Goal: Information Seeking & Learning: Learn about a topic

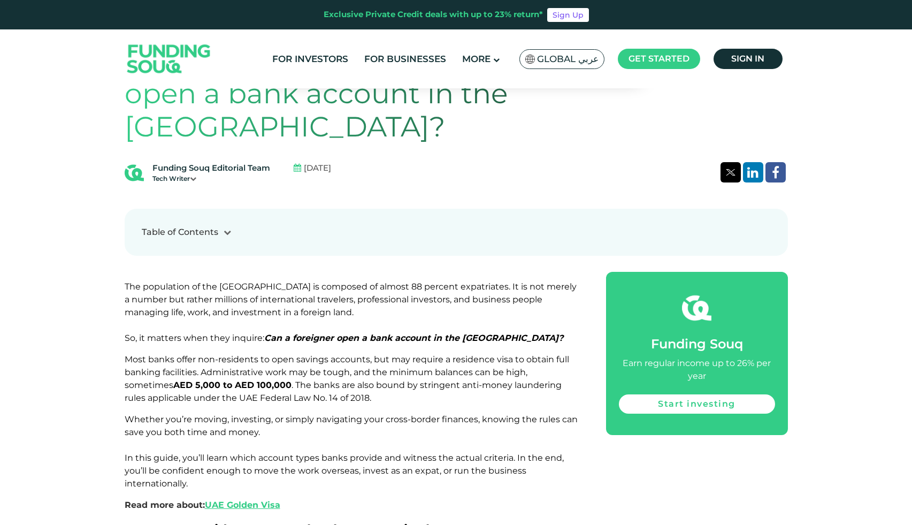
scroll to position [480, 0]
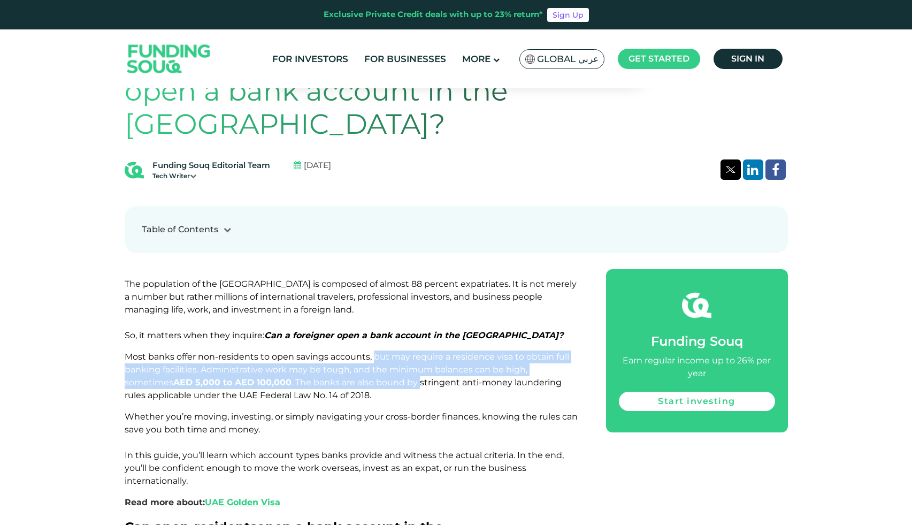
drag, startPoint x: 371, startPoint y: 324, endPoint x: 371, endPoint y: 344, distance: 19.8
click at [371, 351] on span "Most banks offer non-residents to open savings accounts, but may require a resi…" at bounding box center [347, 375] width 444 height 49
drag, startPoint x: 373, startPoint y: 324, endPoint x: 373, endPoint y: 345, distance: 21.9
click at [373, 351] on span "Most banks offer non-residents to open savings accounts, but may require a resi…" at bounding box center [347, 375] width 444 height 49
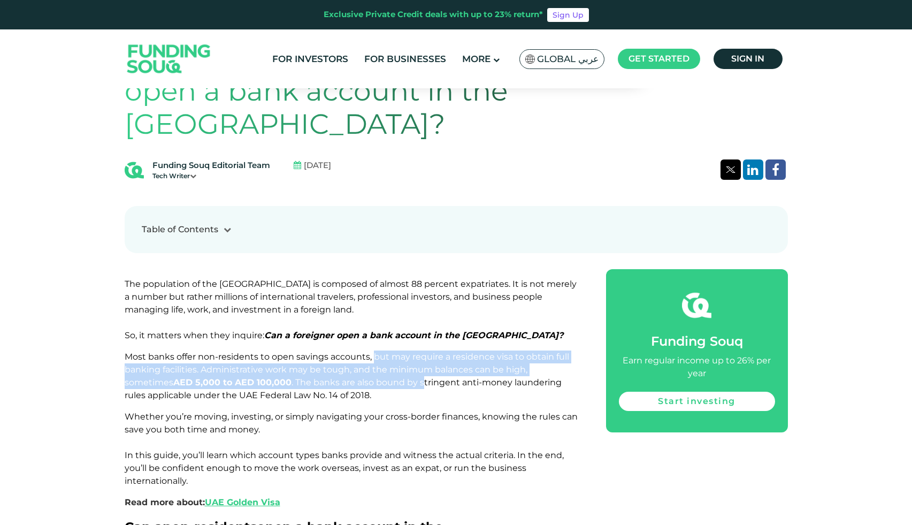
click at [373, 351] on span "Most banks offer non-residents to open savings accounts, but may require a resi…" at bounding box center [347, 375] width 444 height 49
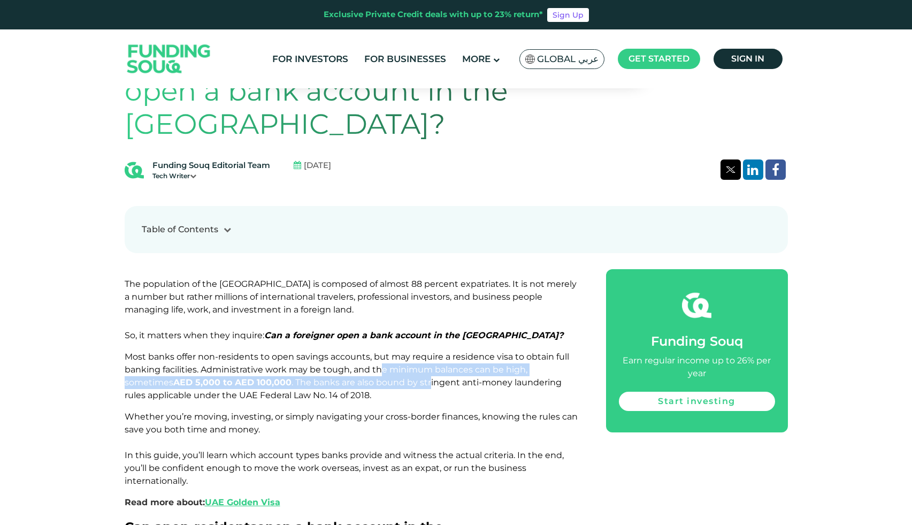
drag, startPoint x: 380, startPoint y: 331, endPoint x: 380, endPoint y: 350, distance: 19.3
click at [380, 351] on span "Most banks offer non-residents to open savings accounts, but may require a resi…" at bounding box center [347, 375] width 444 height 49
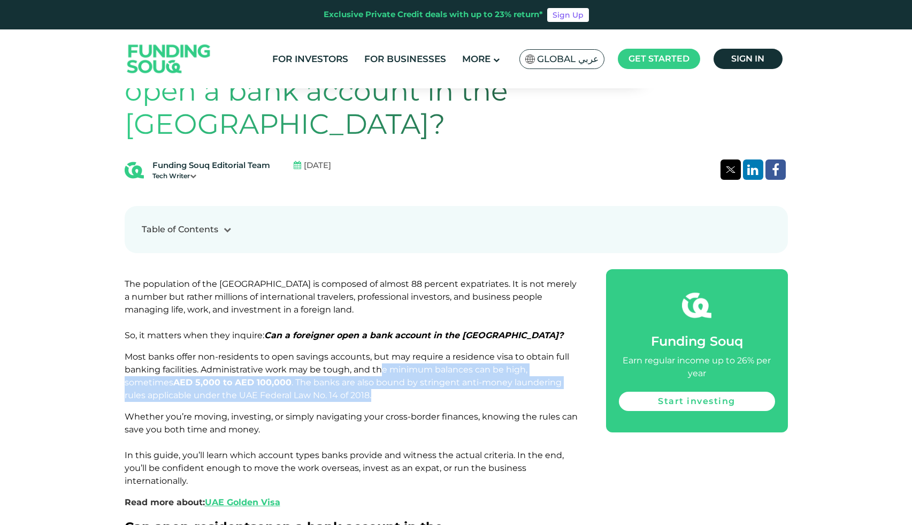
drag, startPoint x: 380, startPoint y: 337, endPoint x: 380, endPoint y: 373, distance: 35.3
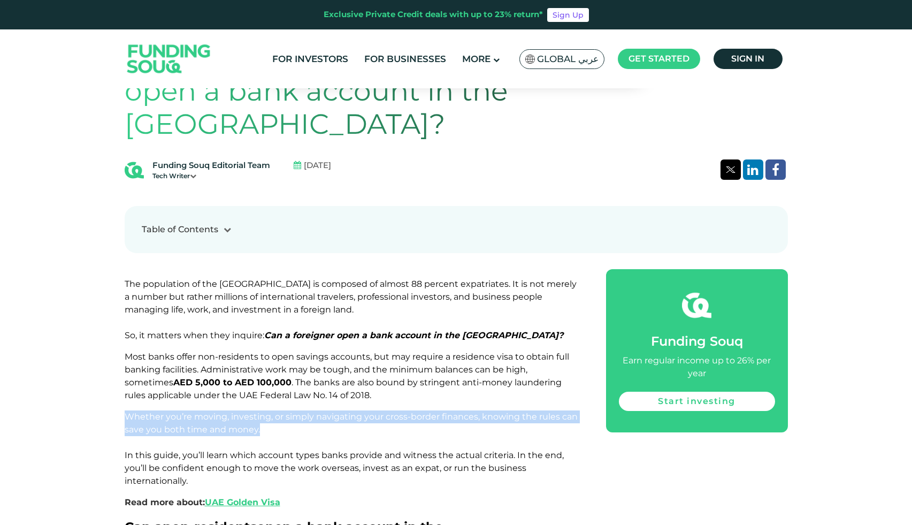
drag, startPoint x: 343, startPoint y: 370, endPoint x: 342, endPoint y: 402, distance: 32.1
click at [342, 410] on p "Whether you’re moving, investing, or simply navigating your cross-border financ…" at bounding box center [353, 448] width 457 height 77
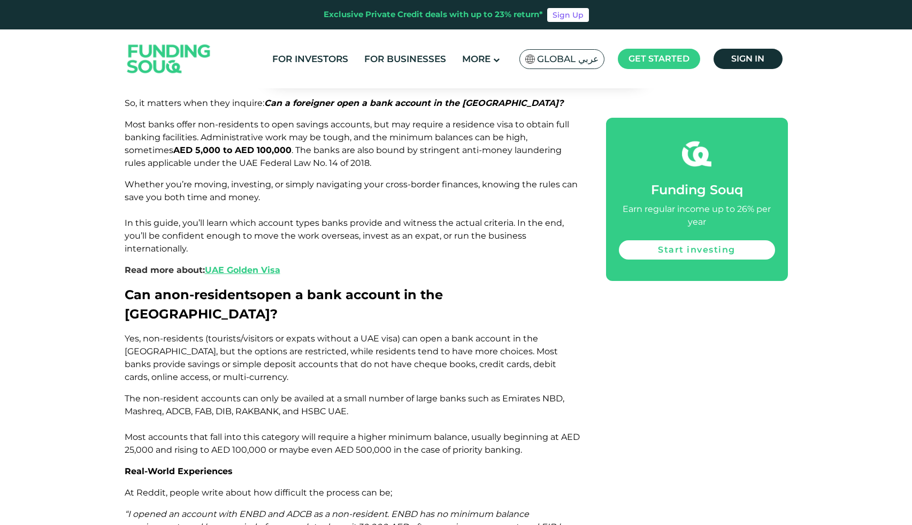
scroll to position [714, 0]
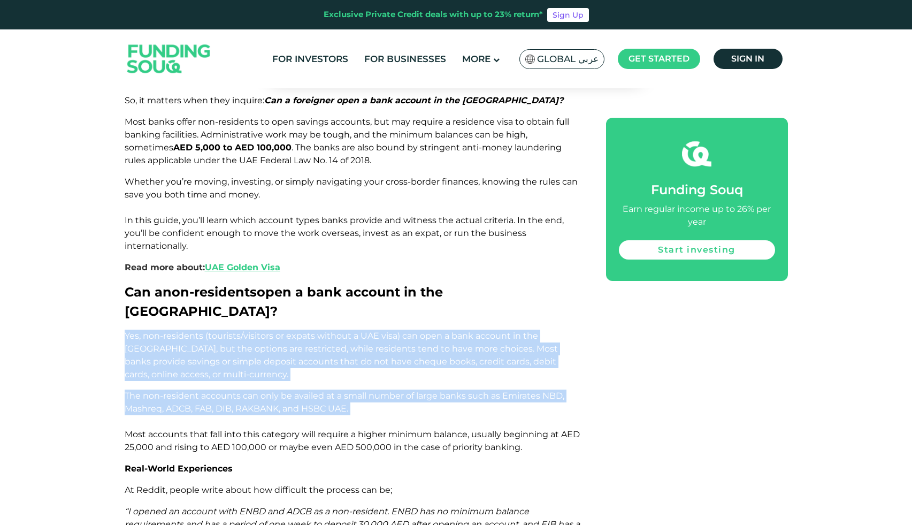
drag, startPoint x: 296, startPoint y: 274, endPoint x: 293, endPoint y: 370, distance: 95.8
click at [293, 389] on p "The non-resident accounts can only be availed at a small number of large banks …" at bounding box center [353, 421] width 457 height 64
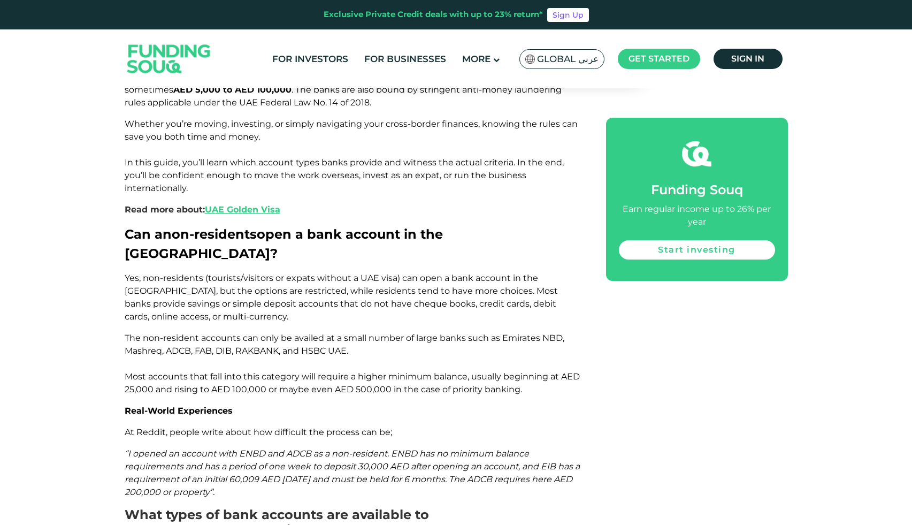
scroll to position [804, 0]
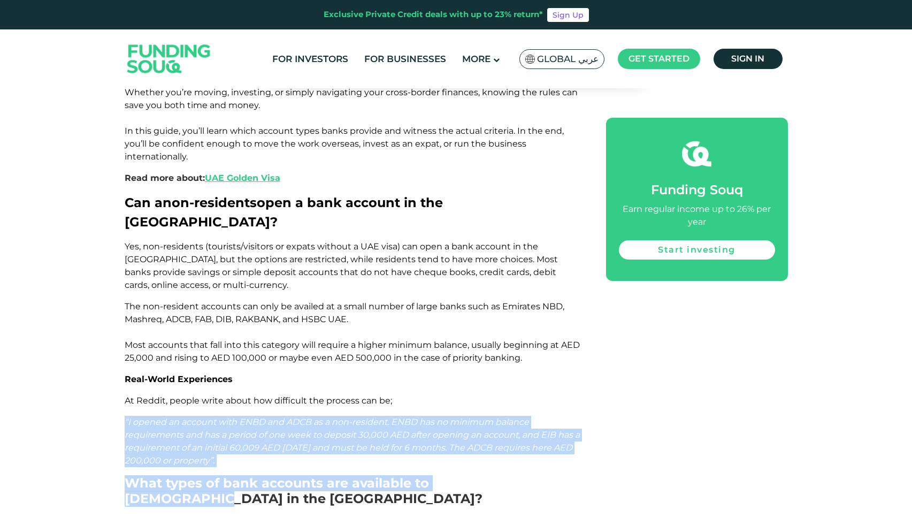
drag, startPoint x: 508, startPoint y: 352, endPoint x: 507, endPoint y: 427, distance: 74.3
click at [507, 475] on h2 "What types of bank accounts are available to [DEMOGRAPHIC_DATA] in the [GEOGRAP…" at bounding box center [353, 490] width 457 height 31
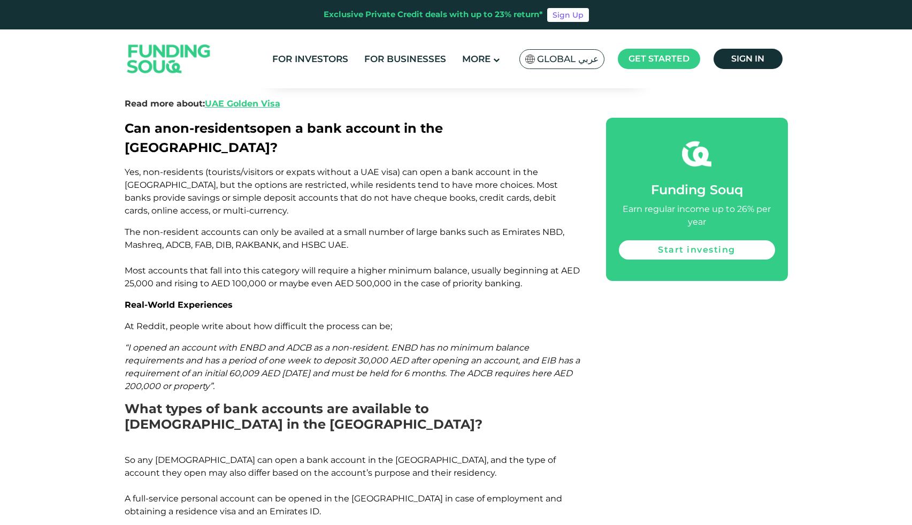
scroll to position [880, 0]
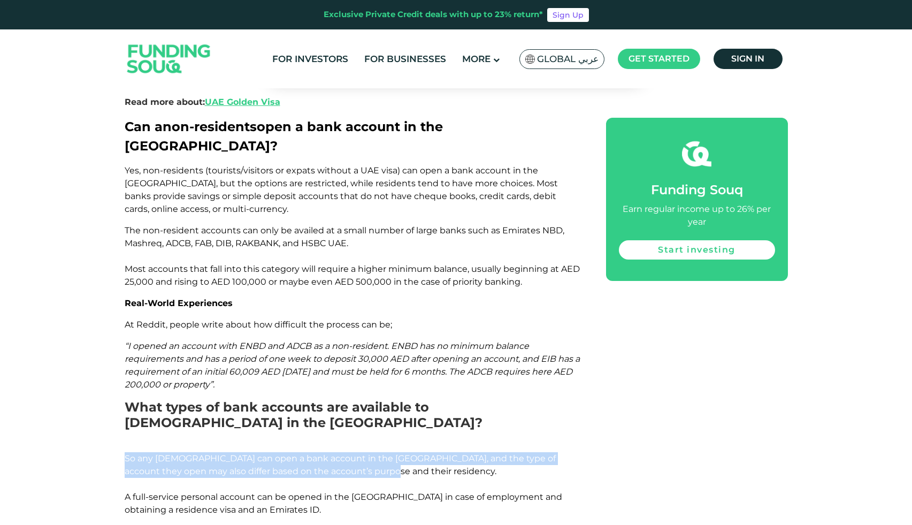
drag, startPoint x: 495, startPoint y: 382, endPoint x: 500, endPoint y: 424, distance: 42.0
click at [500, 452] on p "So any [DEMOGRAPHIC_DATA] can open a bank account in the [GEOGRAPHIC_DATA], and…" at bounding box center [353, 484] width 457 height 64
drag, startPoint x: 500, startPoint y: 424, endPoint x: 451, endPoint y: 369, distance: 73.5
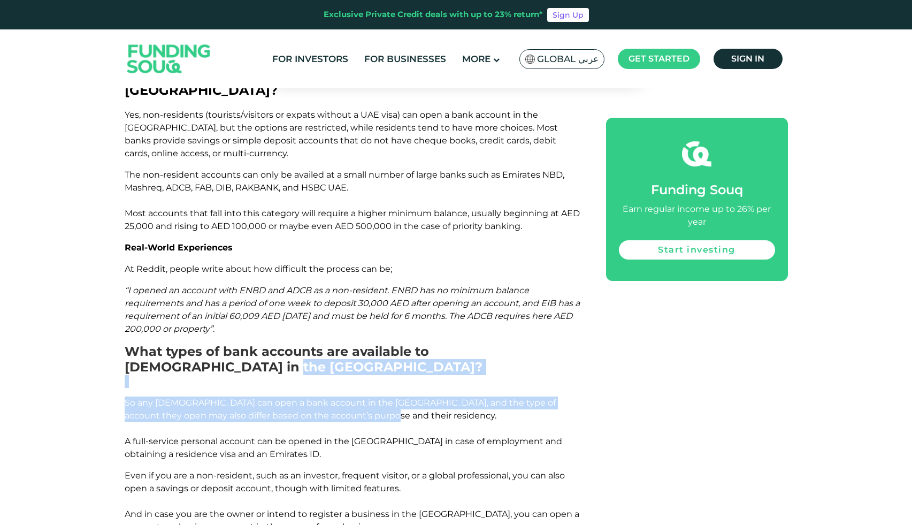
scroll to position [943, 0]
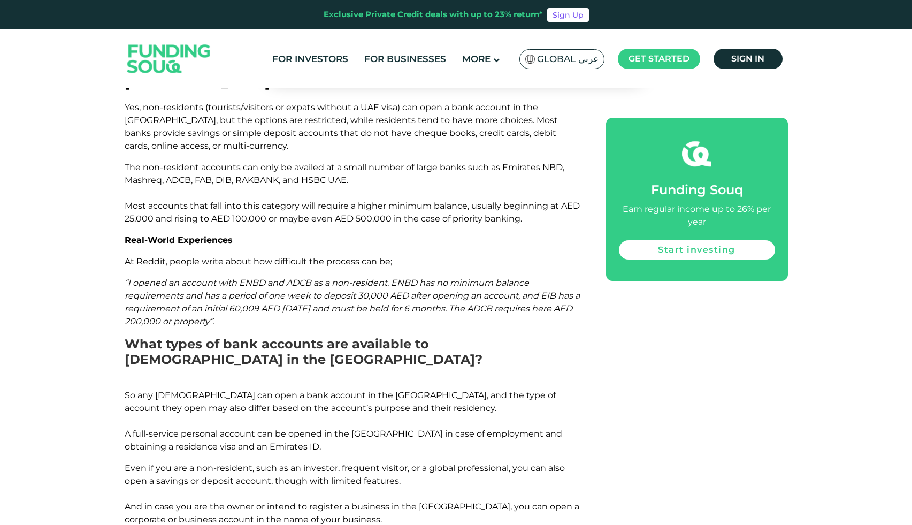
click at [427, 389] on p "So any [DEMOGRAPHIC_DATA] can open a bank account in the [GEOGRAPHIC_DATA], and…" at bounding box center [353, 421] width 457 height 64
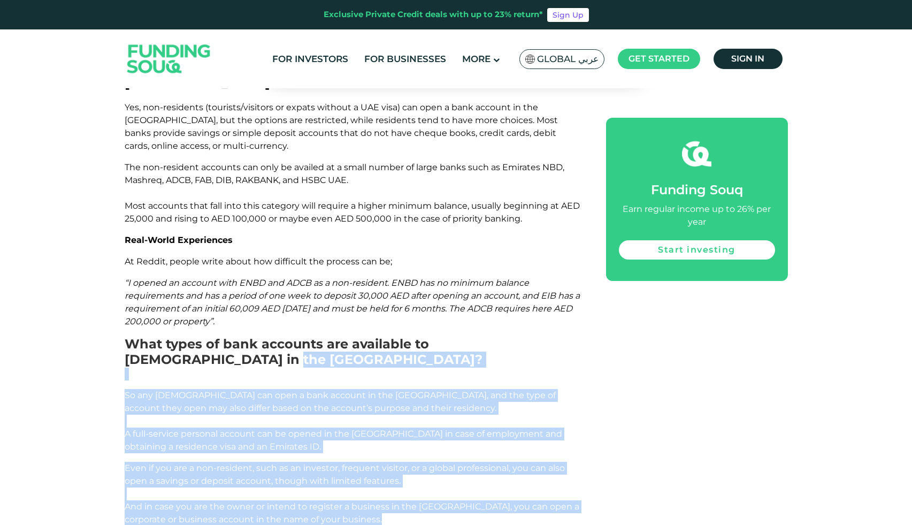
drag, startPoint x: 410, startPoint y: 302, endPoint x: 428, endPoint y: 474, distance: 173.2
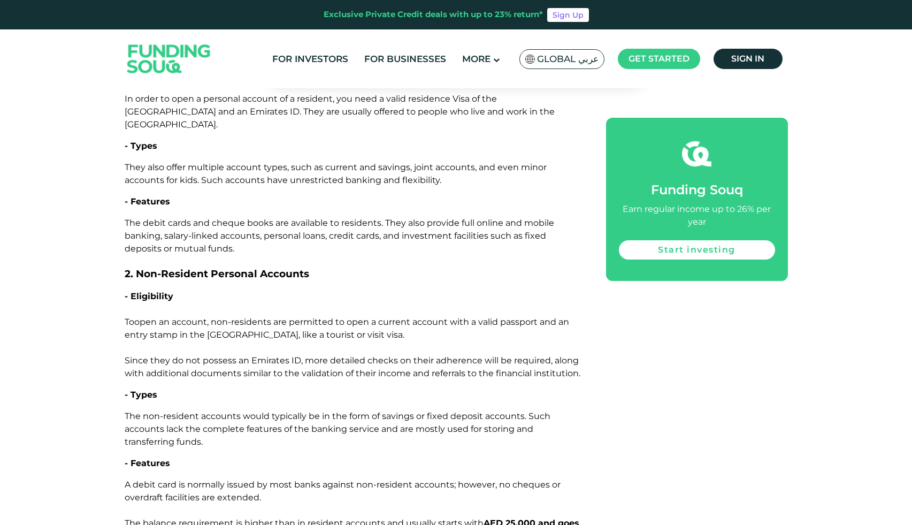
scroll to position [1478, 0]
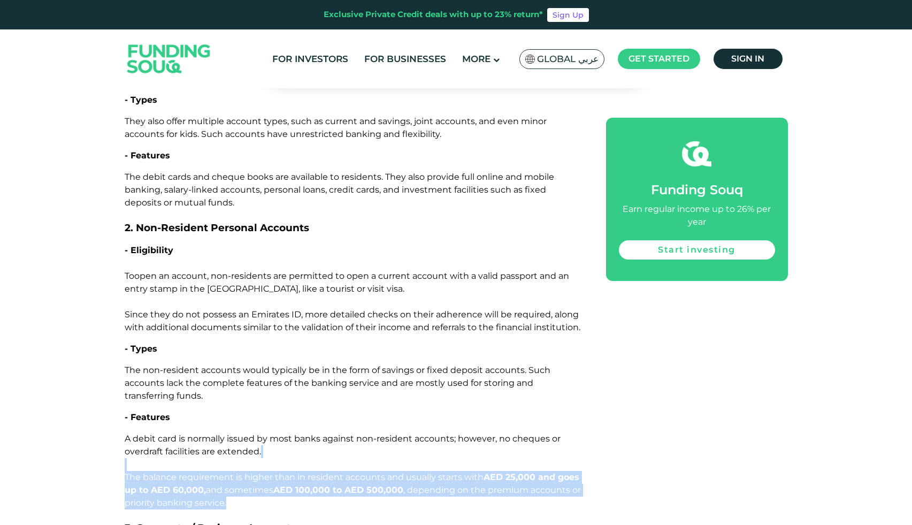
drag, startPoint x: 414, startPoint y: 402, endPoint x: 417, endPoint y: 441, distance: 39.7
click at [417, 441] on p "A debit card is normally issued by most banks against non-resident accounts; ho…" at bounding box center [353, 470] width 457 height 77
